Goal: Information Seeking & Learning: Learn about a topic

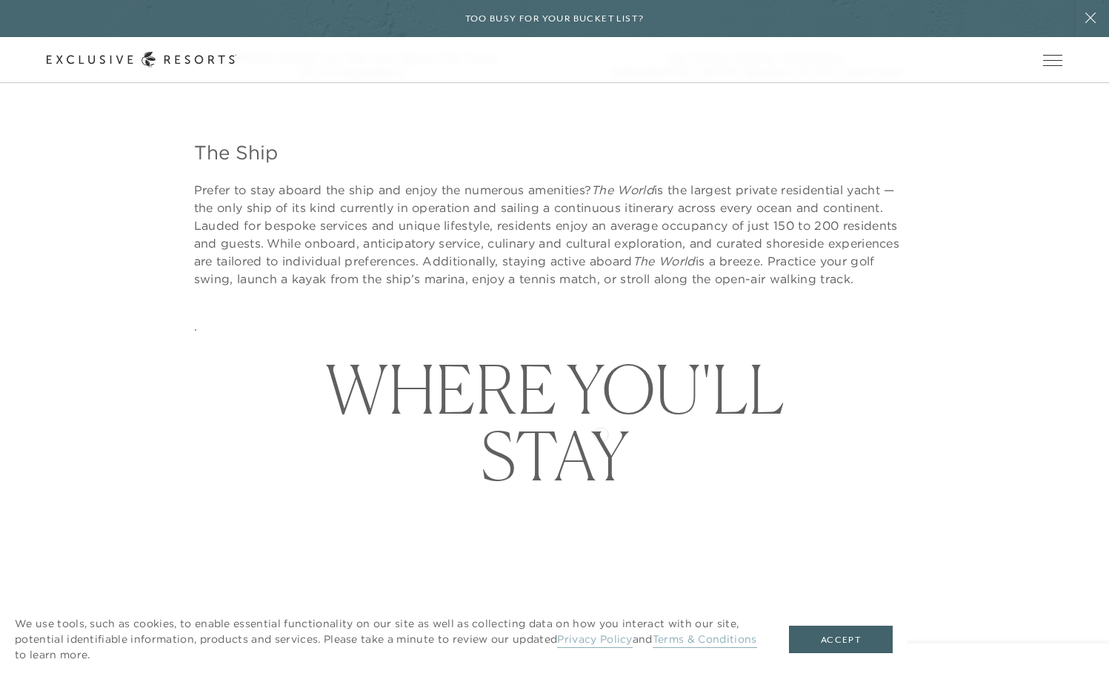
scroll to position [5616, 0]
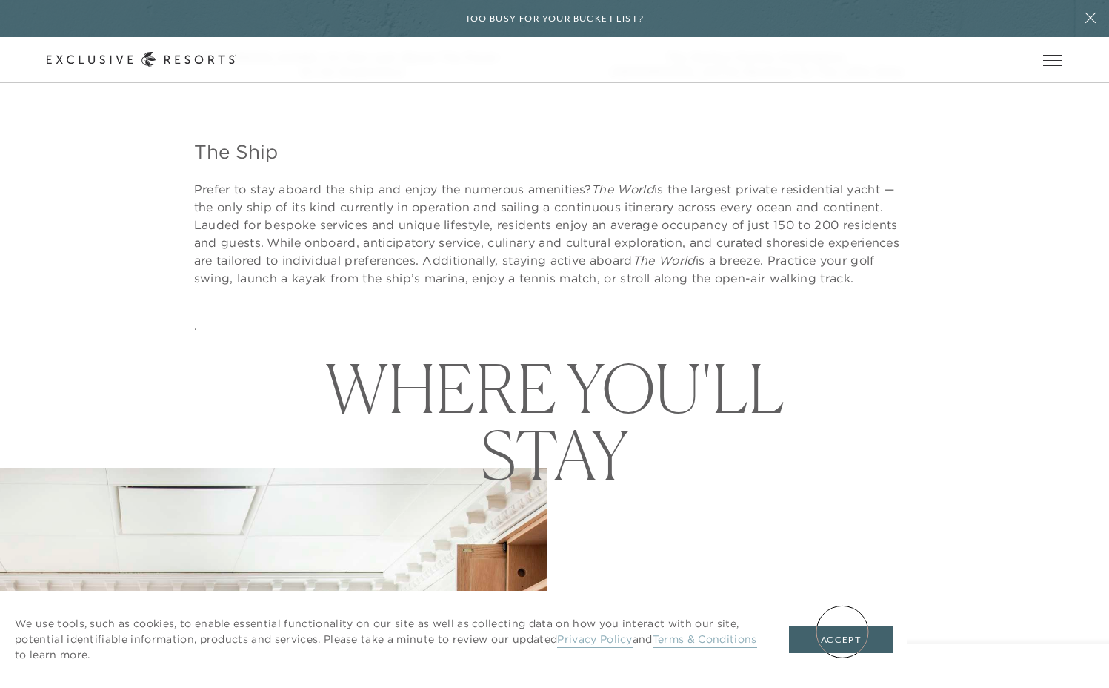
click at [843, 631] on button "Accept" at bounding box center [841, 640] width 104 height 28
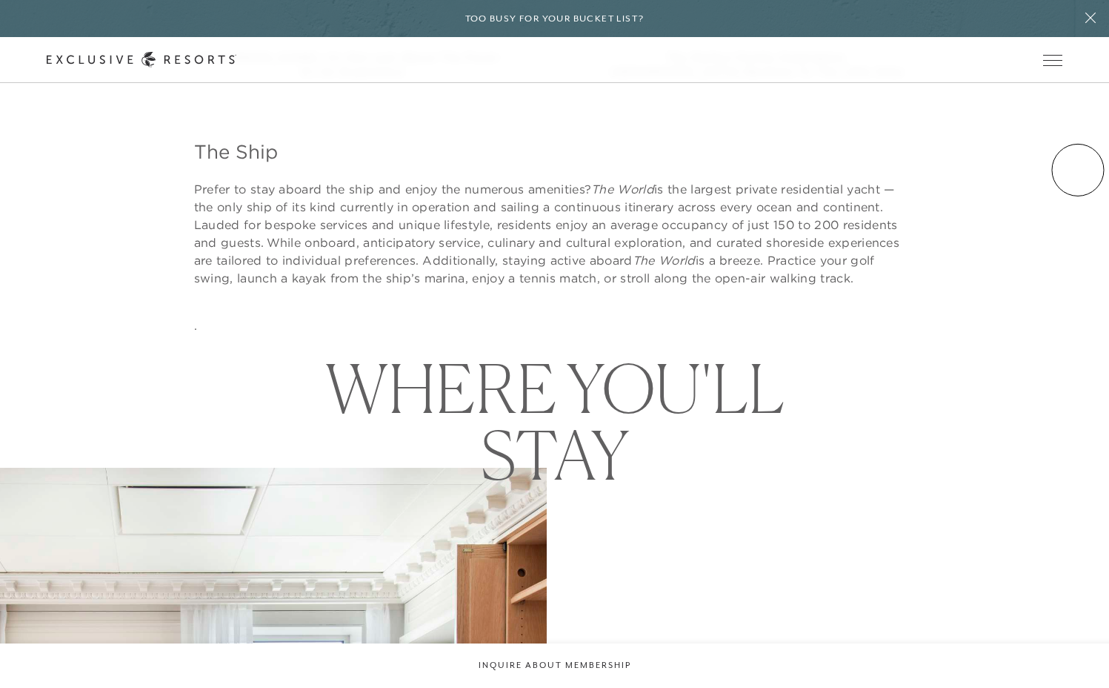
click at [1078, 170] on div "The Ship Prefer to stay aboard the ship and enjoy the numerous amenities? The W…" at bounding box center [554, 206] width 1109 height 255
click at [0, 0] on link "How it works" at bounding box center [0, 0] width 0 height 0
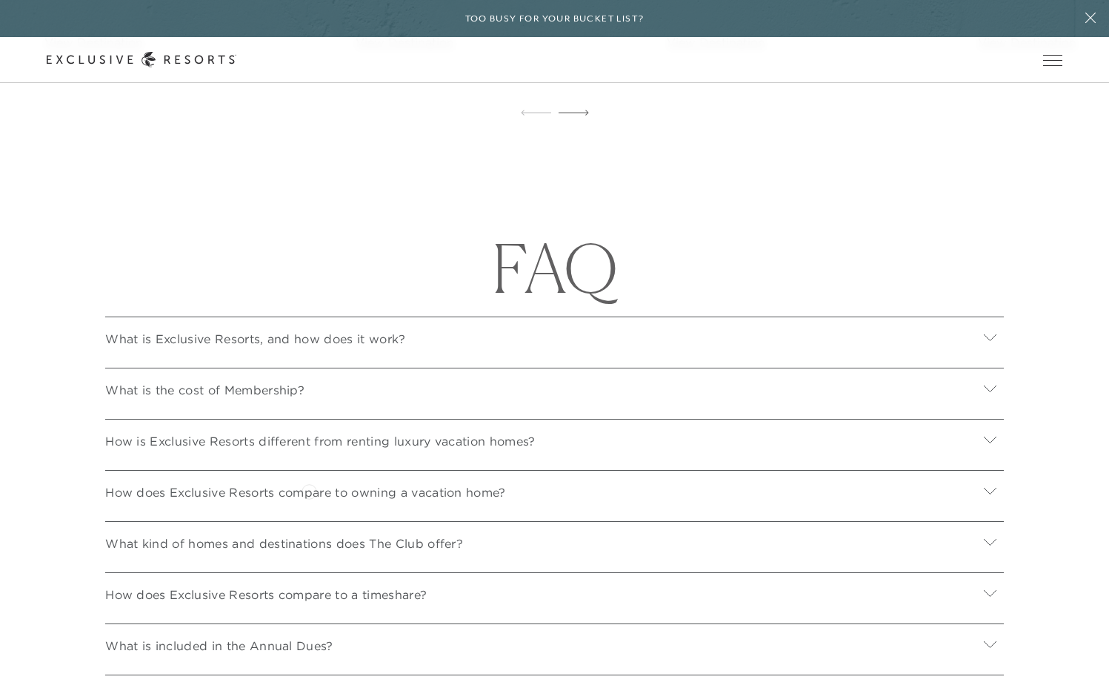
scroll to position [5304, 0]
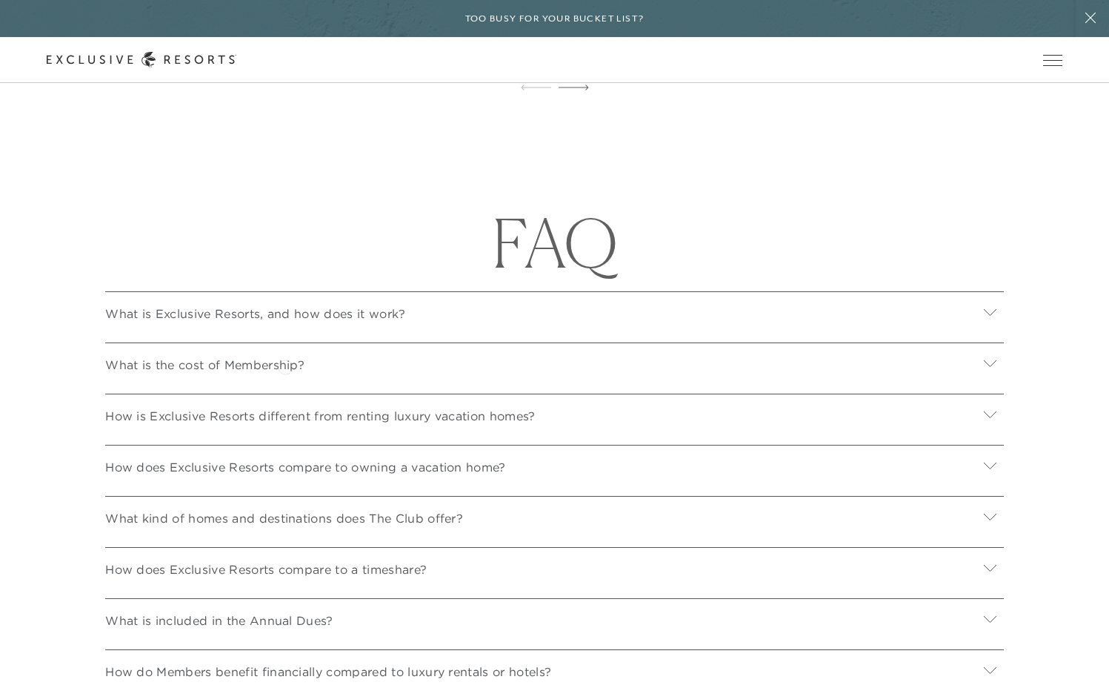
click at [285, 365] on p "What is the cost of Membership?" at bounding box center [204, 365] width 199 height 18
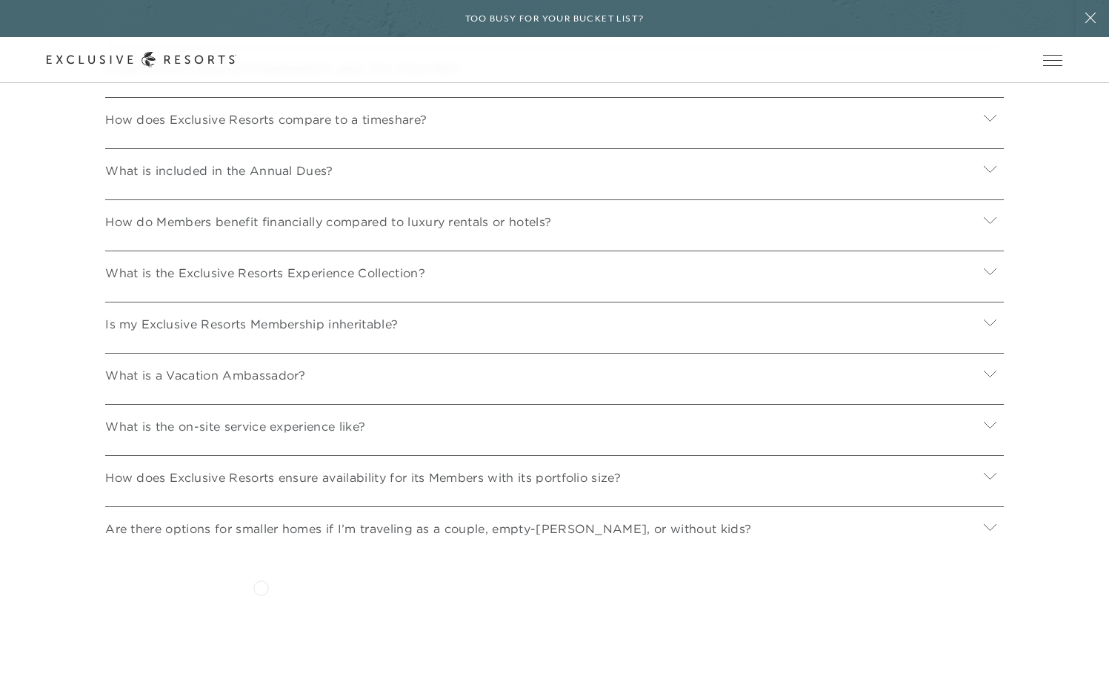
scroll to position [5929, 0]
click at [329, 471] on p "How does Exclusive Resorts ensure availability for its Members with its portfol…" at bounding box center [363, 476] width 516 height 18
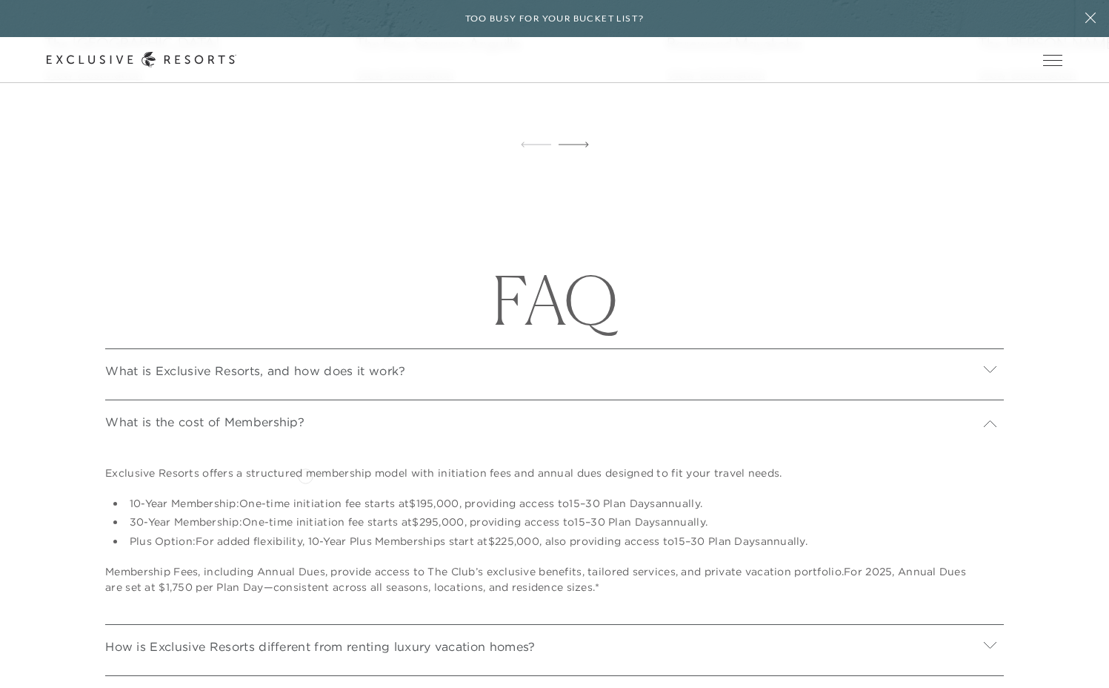
scroll to position [5238, 0]
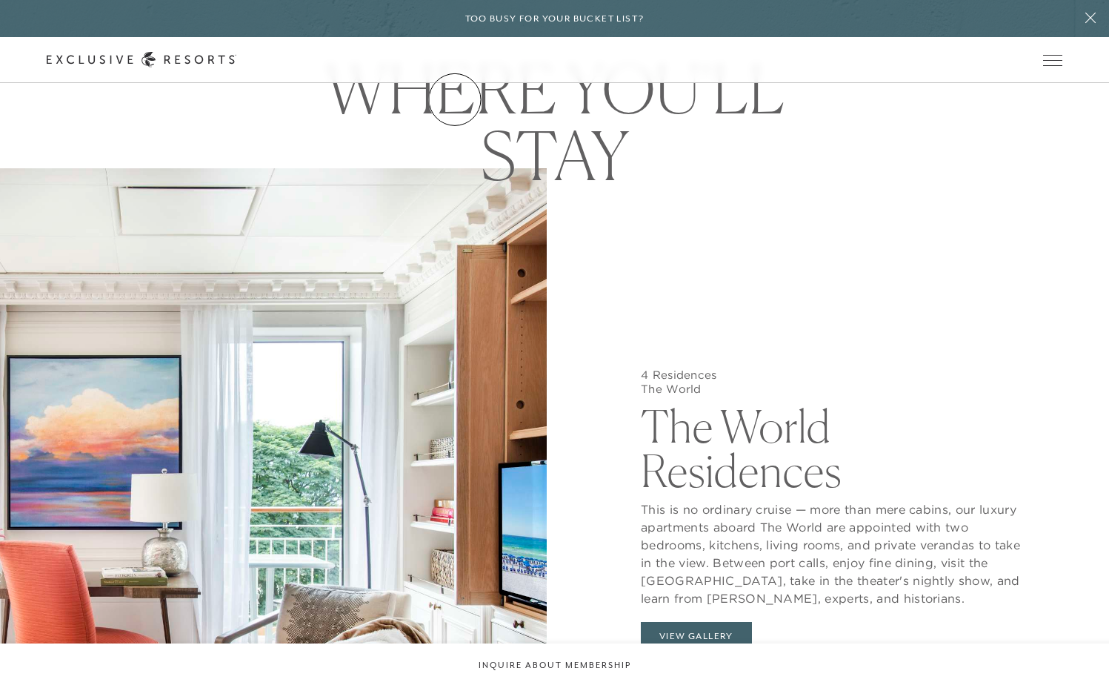
scroll to position [5904, 0]
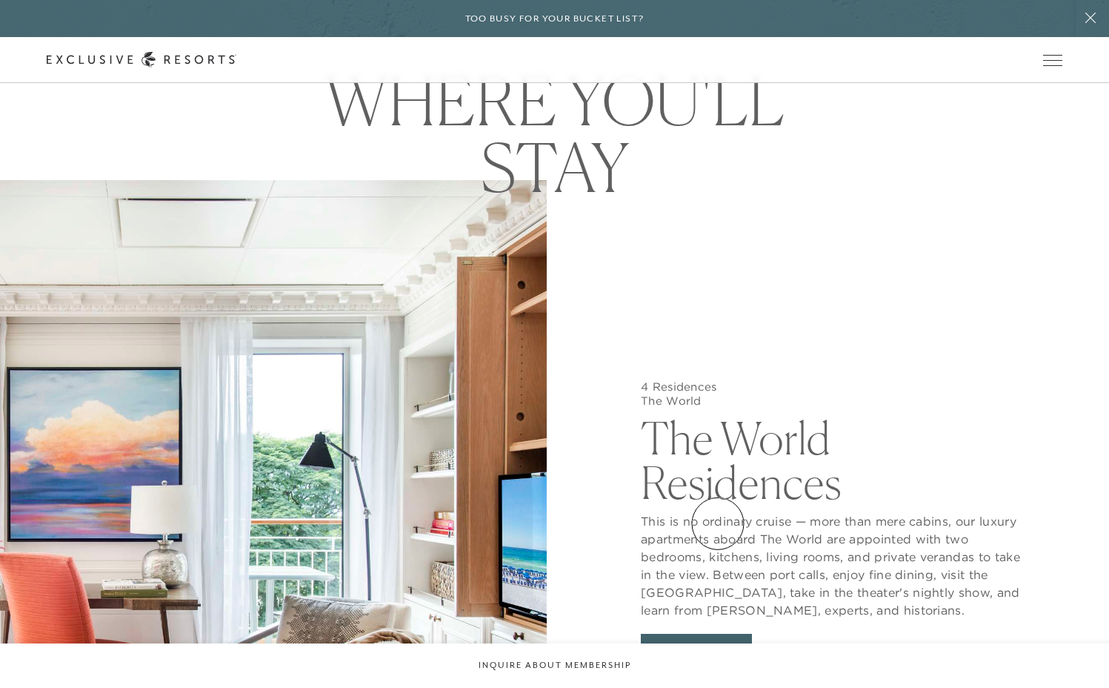
click at [718, 634] on button "View Gallery" at bounding box center [696, 648] width 111 height 28
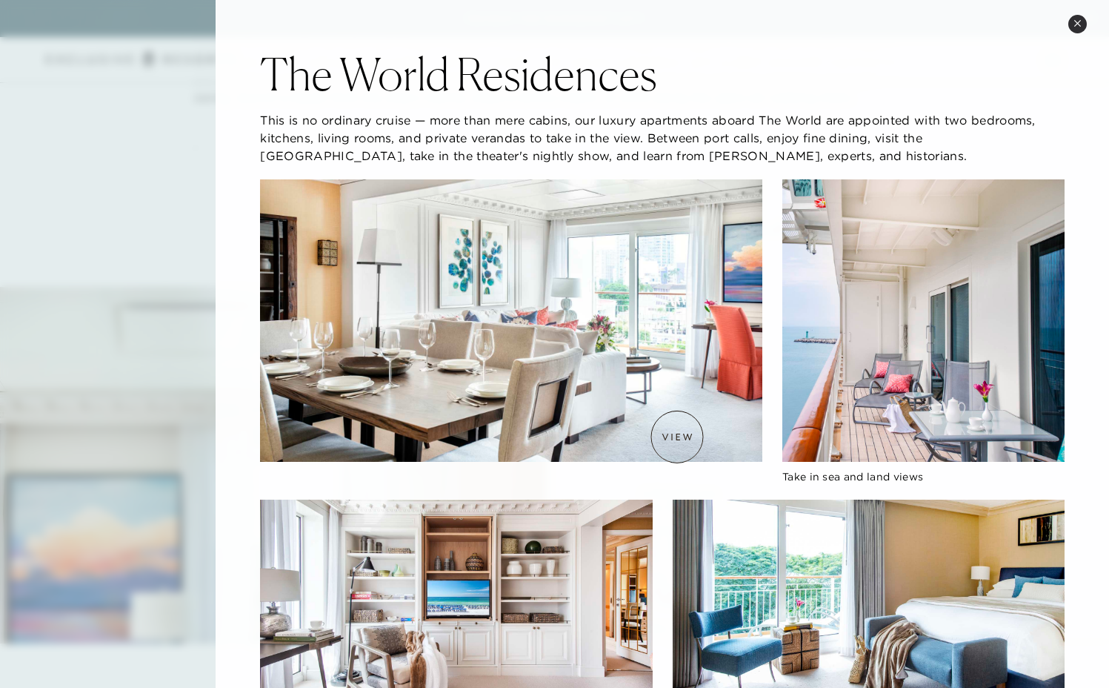
scroll to position [5756, 0]
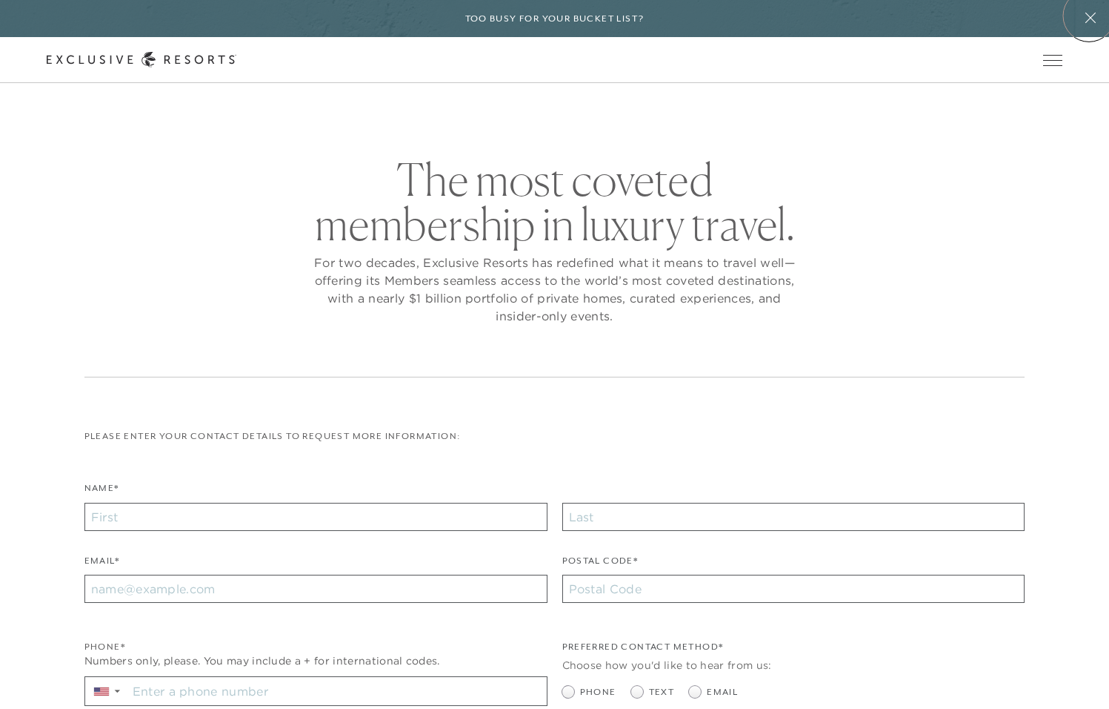
click at [1089, 16] on icon at bounding box center [1091, 18] width 28 height 12
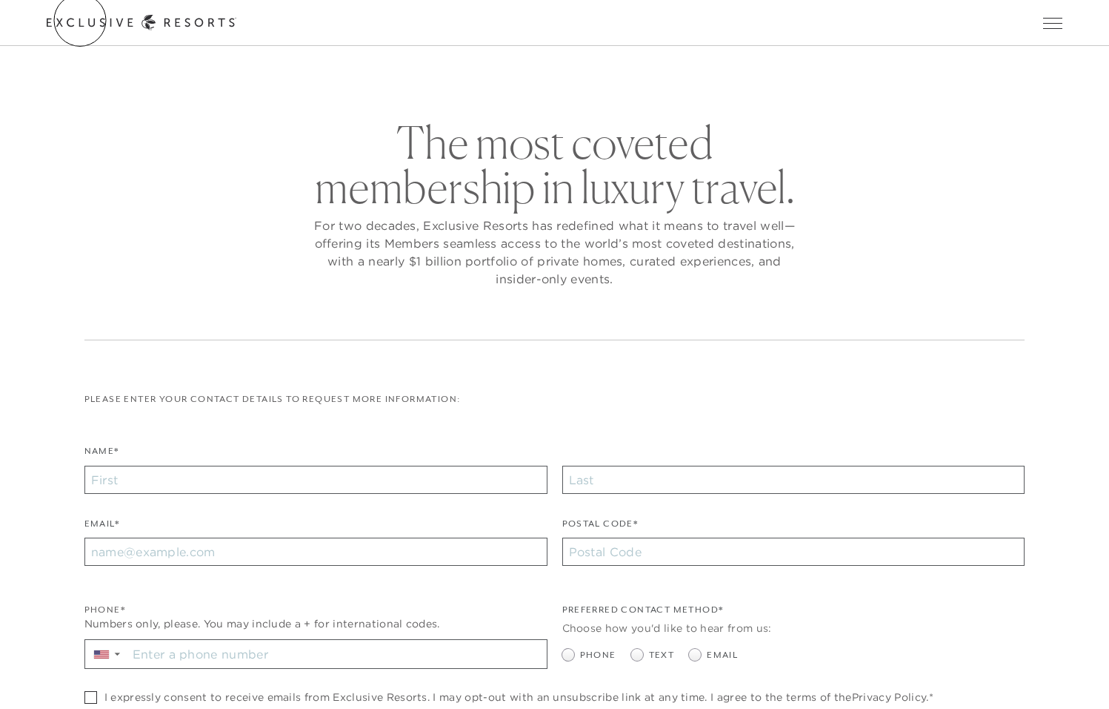
click at [0, 0] on link "Get Started" at bounding box center [0, 0] width 0 height 0
click at [0, 0] on link "Member Login" at bounding box center [0, 0] width 0 height 0
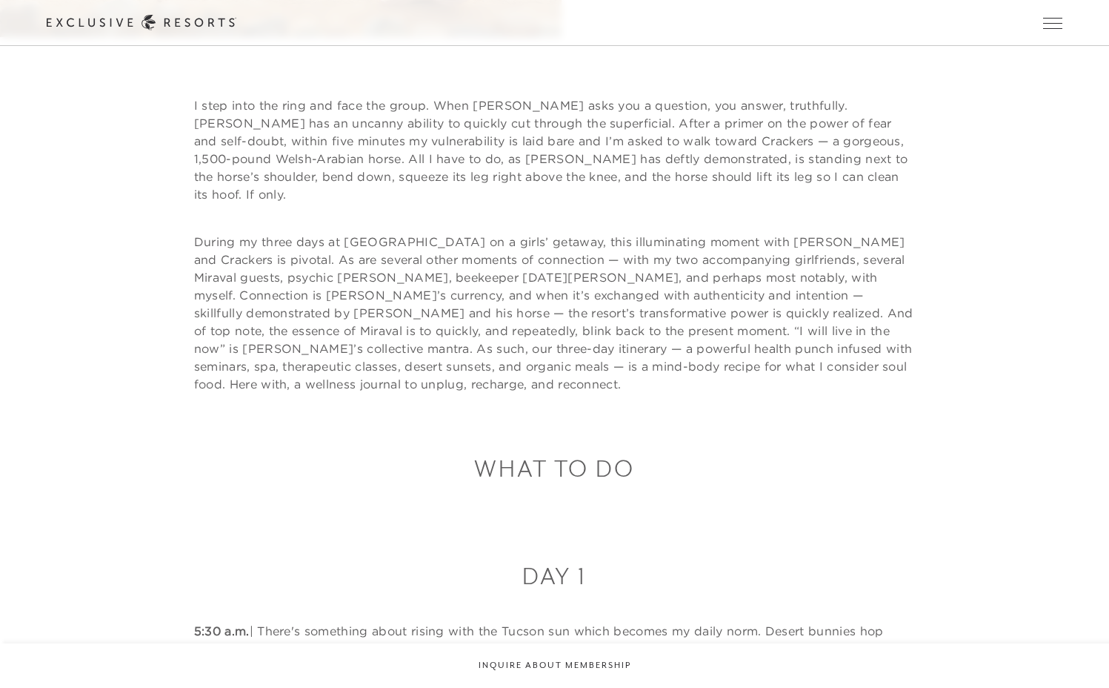
scroll to position [646, 0]
click at [1079, 365] on div "I step into the ring and face the group. When [PERSON_NAME] asks you a question…" at bounding box center [554, 214] width 1109 height 356
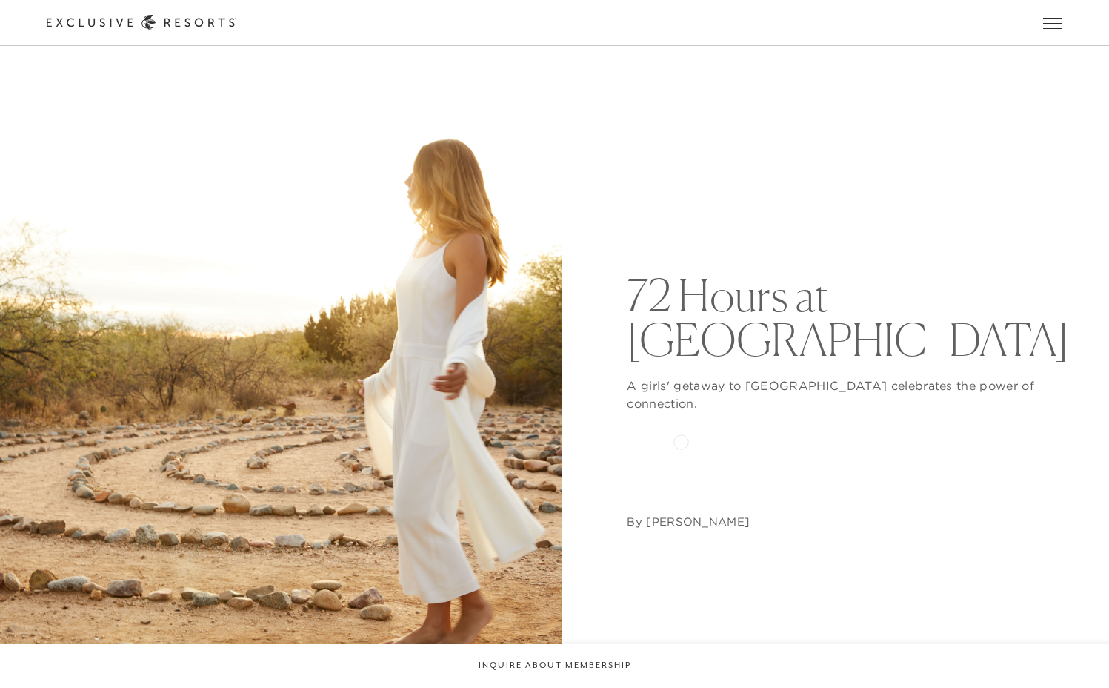
scroll to position [0, 0]
